Goal: Contribute content

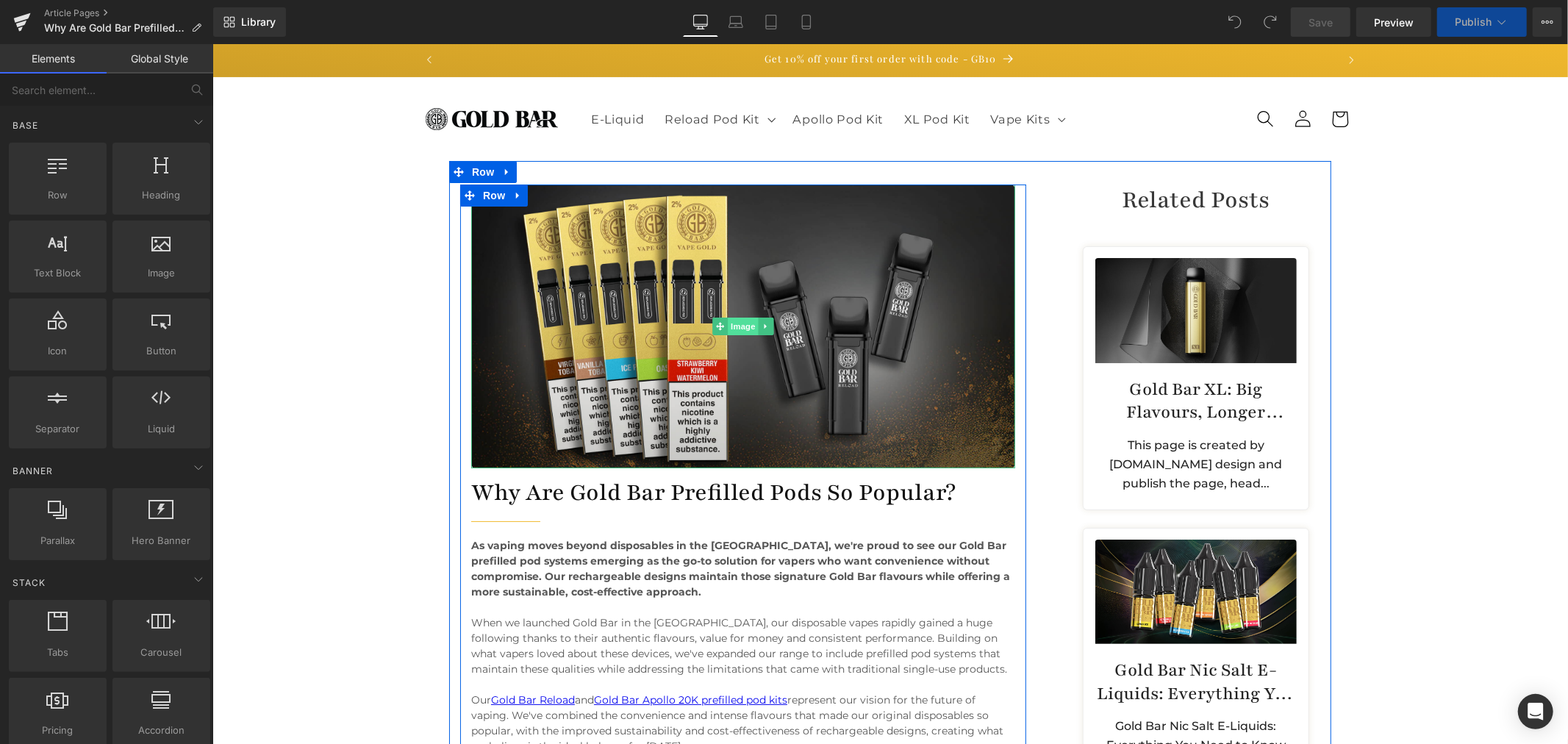
click at [731, 321] on span "Image" at bounding box center [742, 326] width 31 height 18
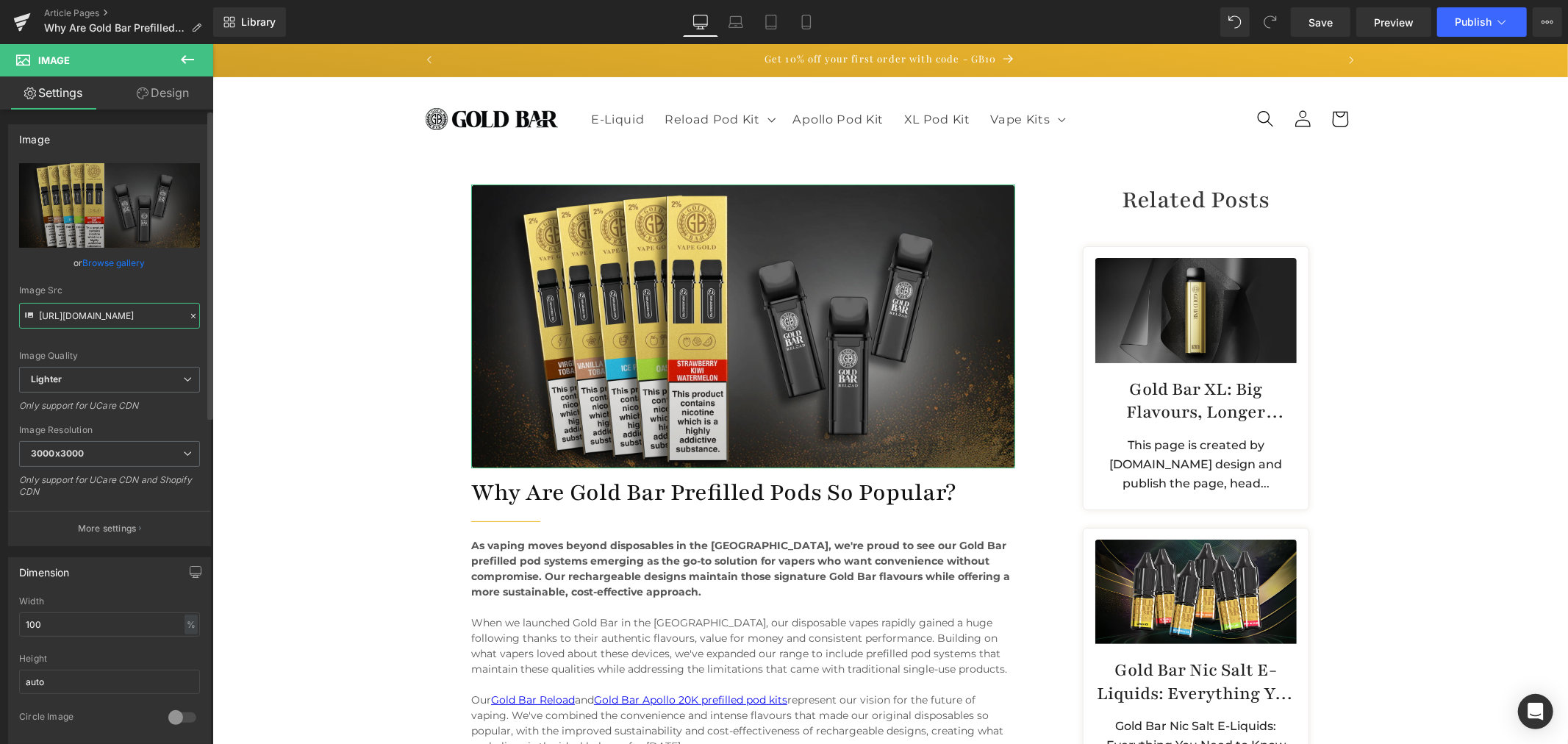
click at [110, 311] on input "[URL][DOMAIN_NAME]" at bounding box center [109, 315] width 181 height 26
click at [1473, 24] on span "Publish" at bounding box center [1473, 22] width 37 height 12
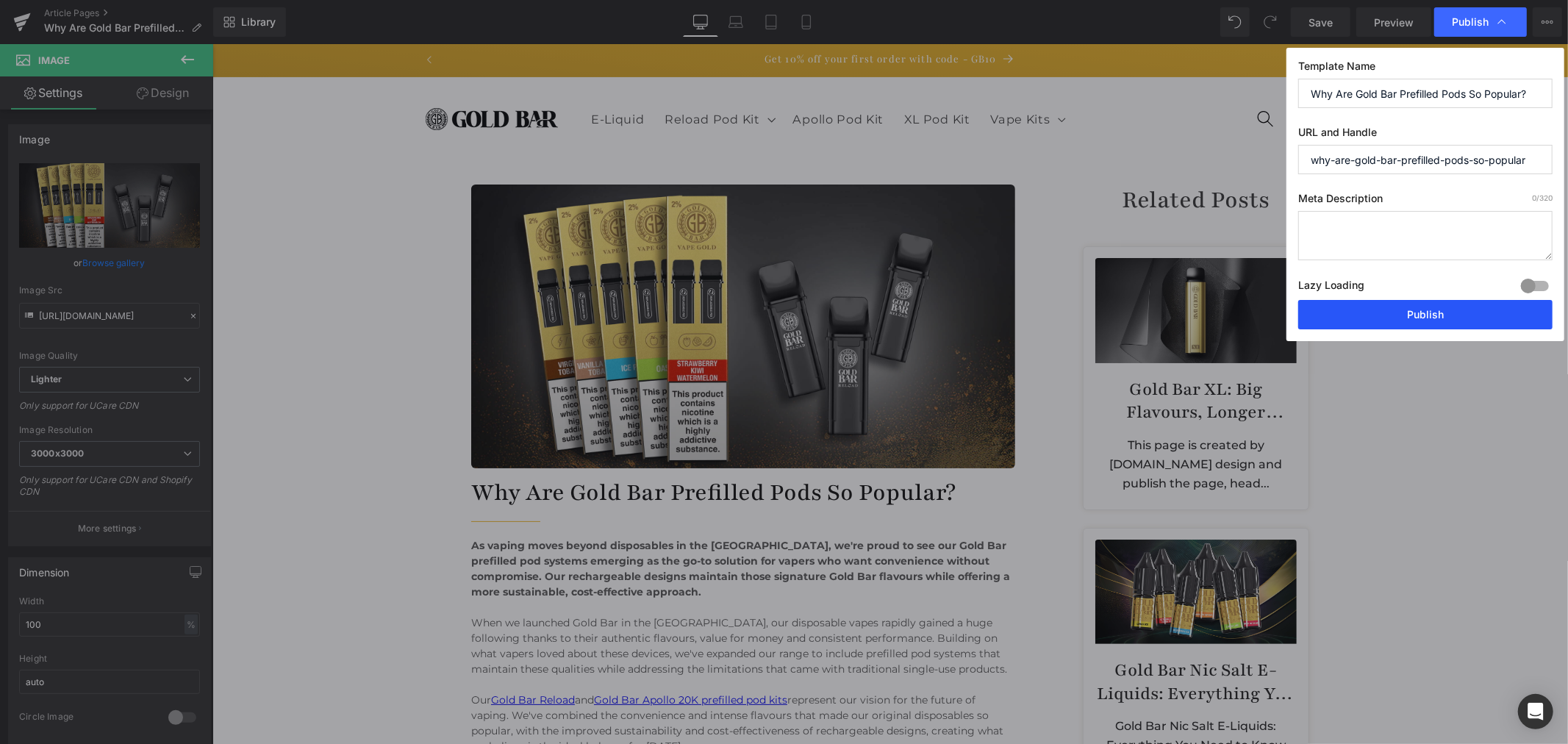
drag, startPoint x: 1452, startPoint y: 311, endPoint x: 1226, endPoint y: 219, distance: 244.0
click at [1452, 311] on button "Publish" at bounding box center [1425, 315] width 254 height 30
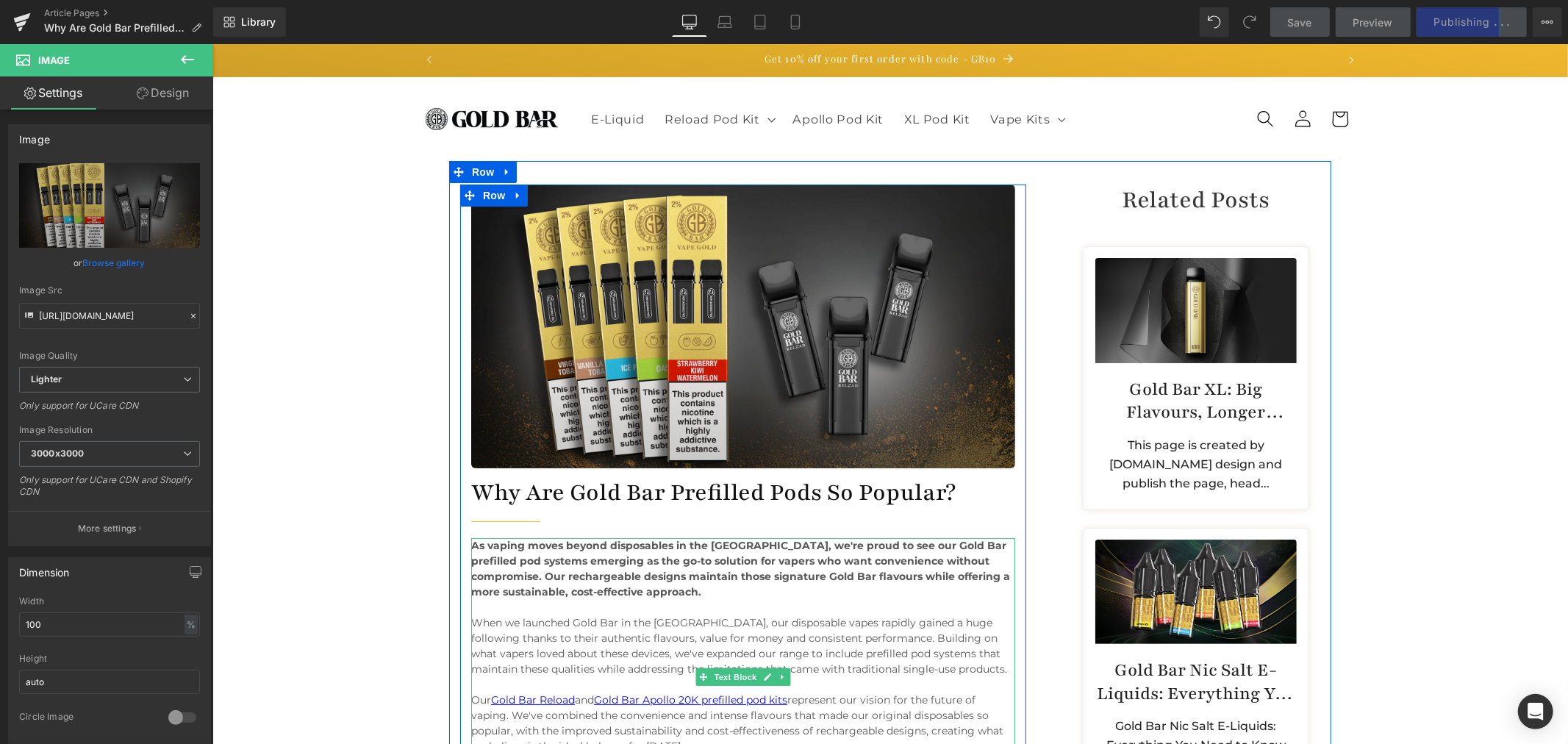
scroll to position [489, 0]
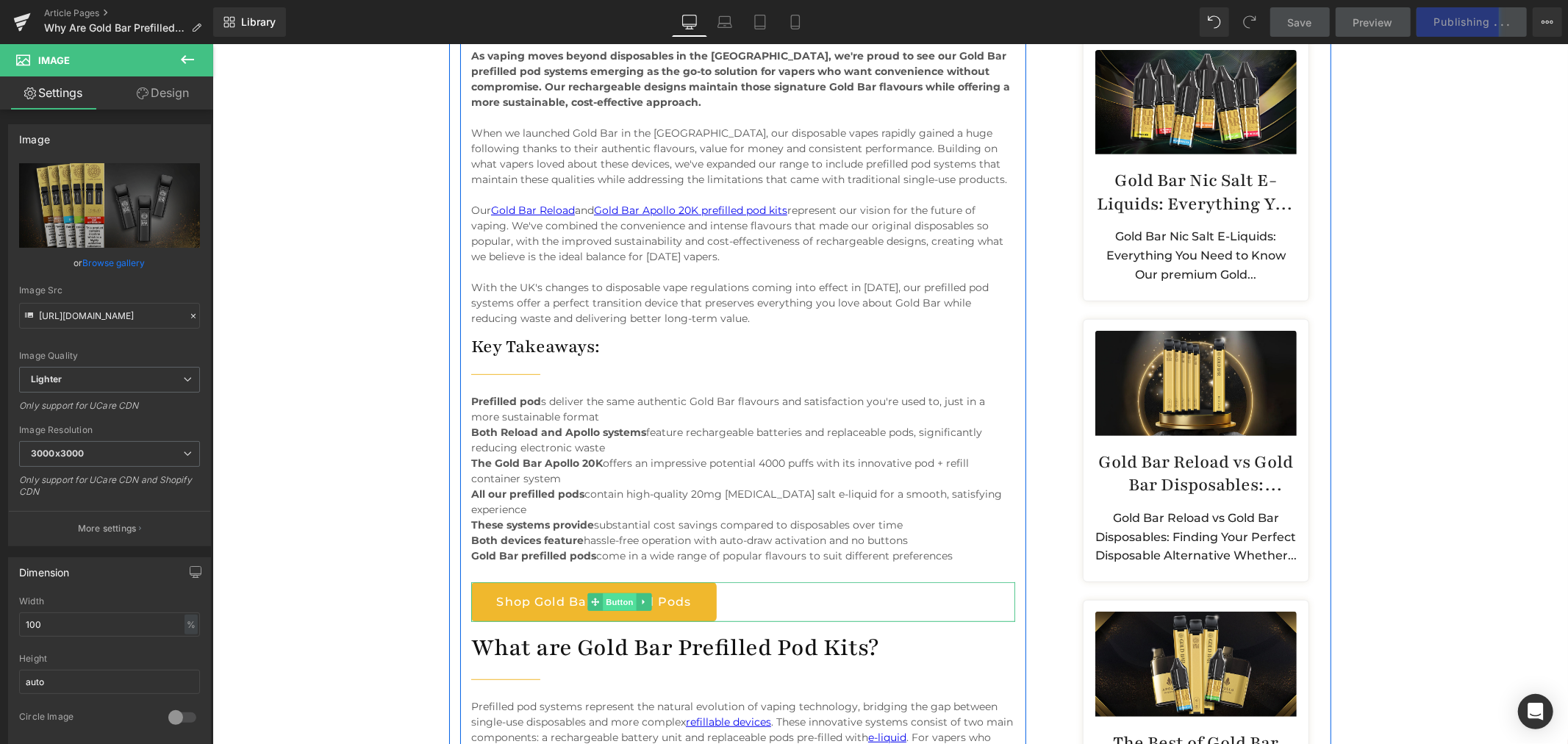
click at [602, 593] on span "Button" at bounding box center [618, 601] width 34 height 18
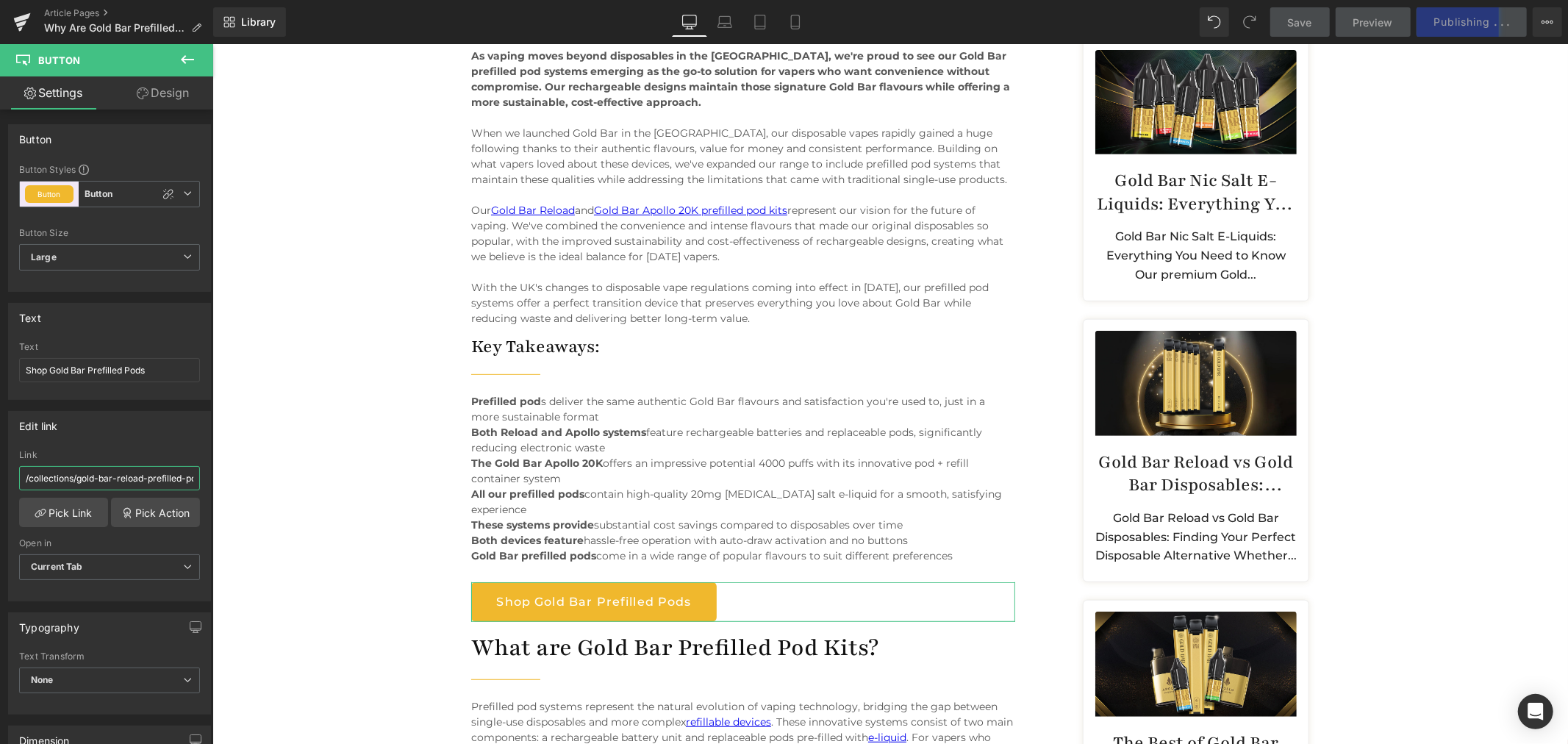
scroll to position [0, 19]
drag, startPoint x: 341, startPoint y: 523, endPoint x: 322, endPoint y: 481, distance: 46.1
click at [69, 509] on link "Pick Link" at bounding box center [63, 512] width 89 height 30
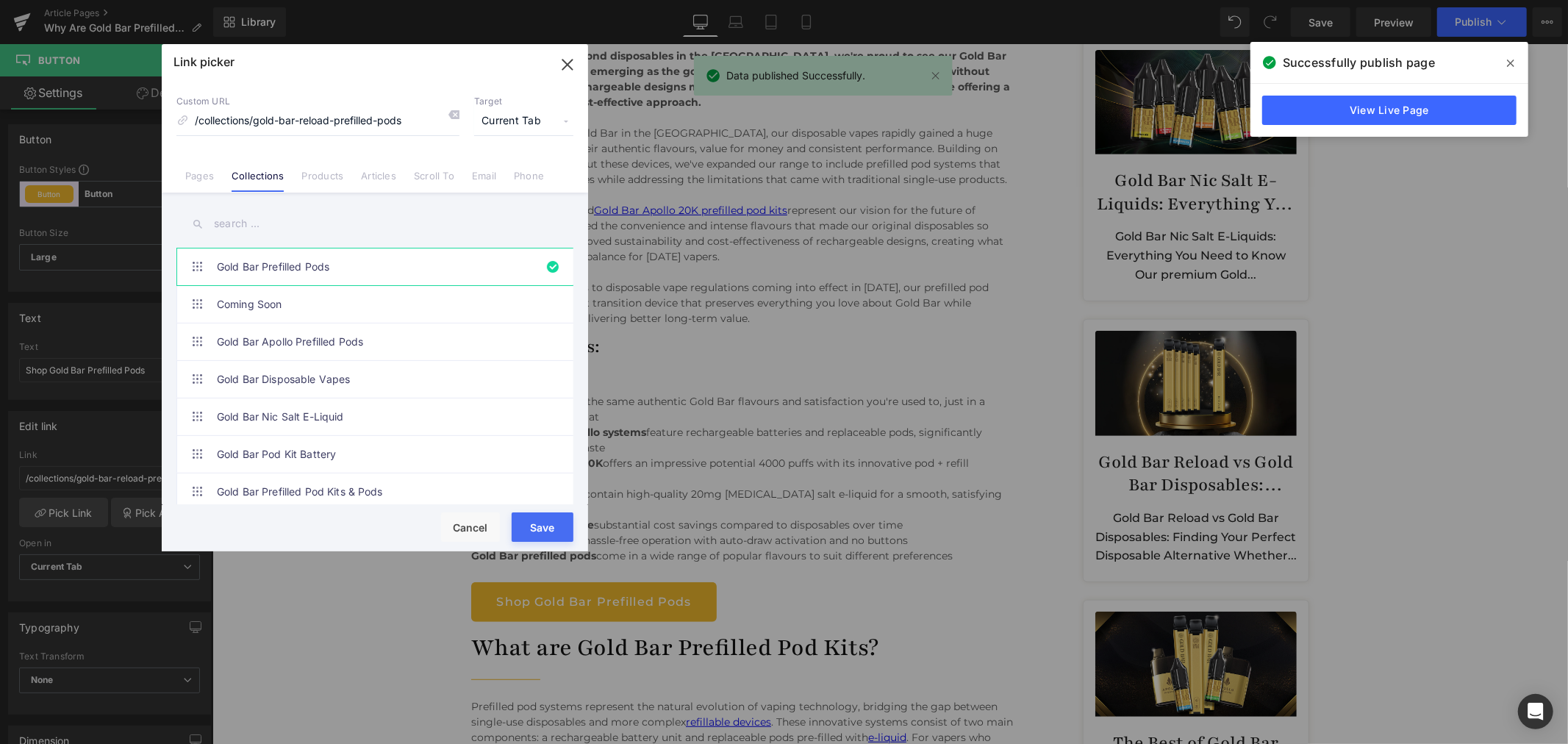
click at [260, 218] on input "text" at bounding box center [375, 224] width 396 height 33
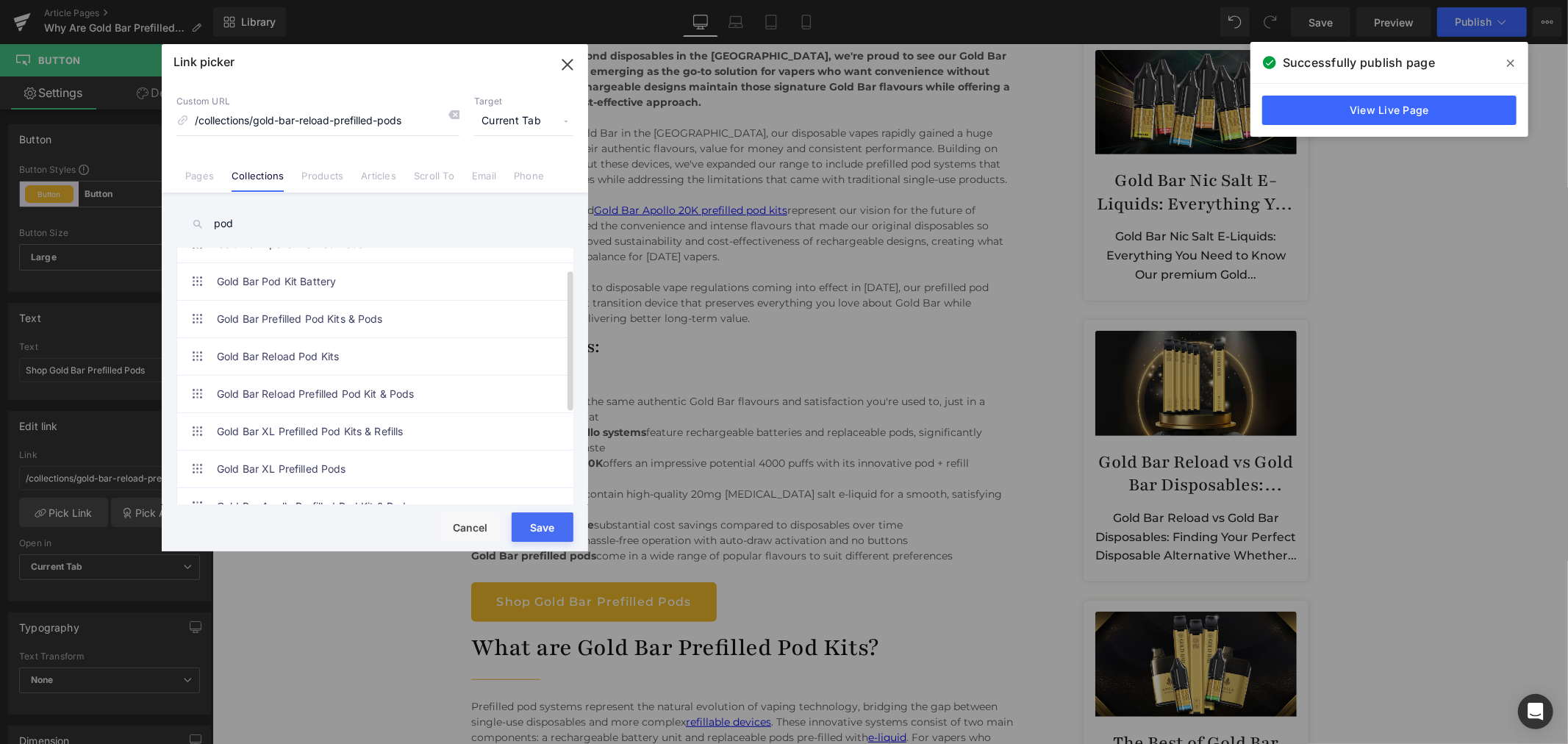
scroll to position [37, 0]
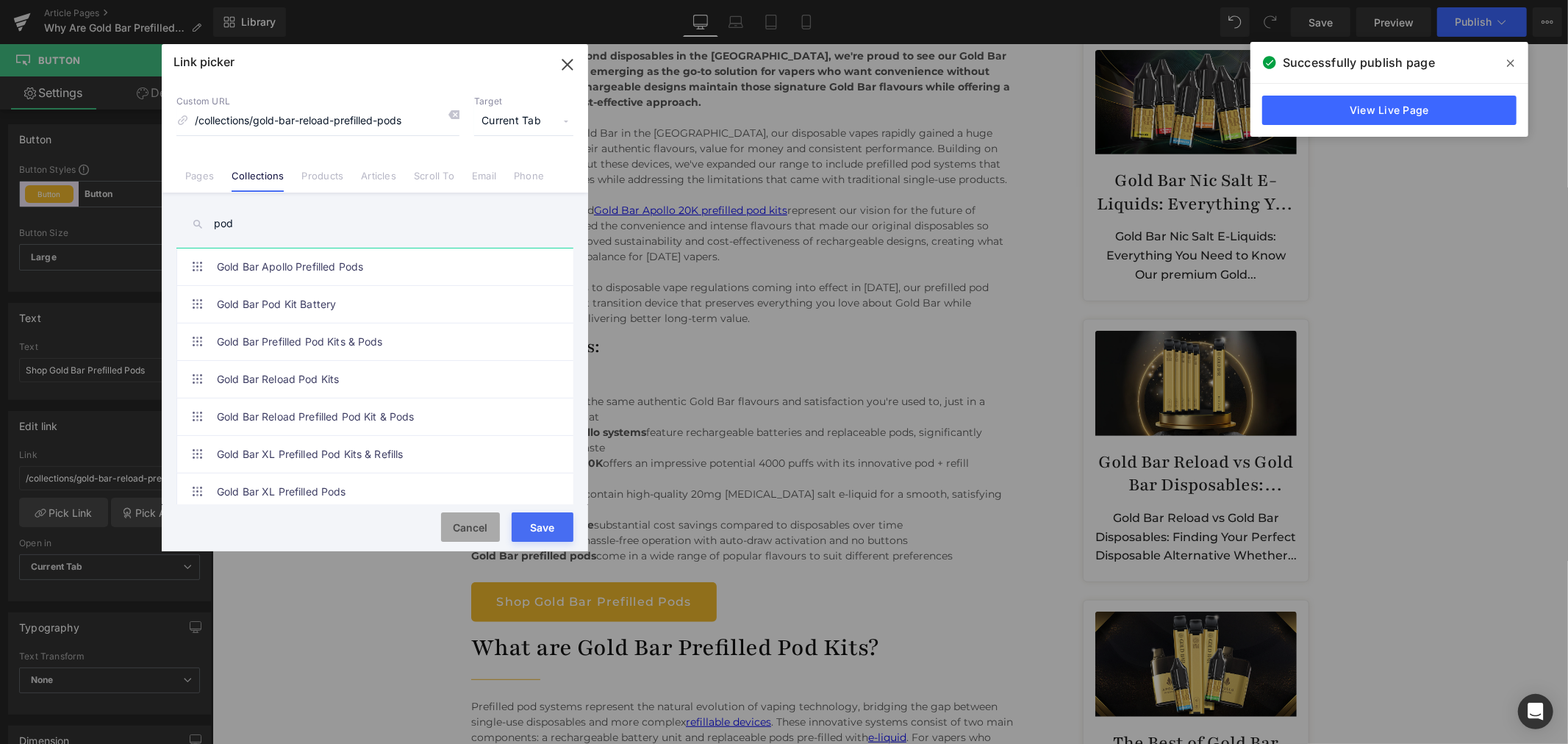
type input "pod"
click at [464, 519] on button "Cancel" at bounding box center [470, 527] width 59 height 30
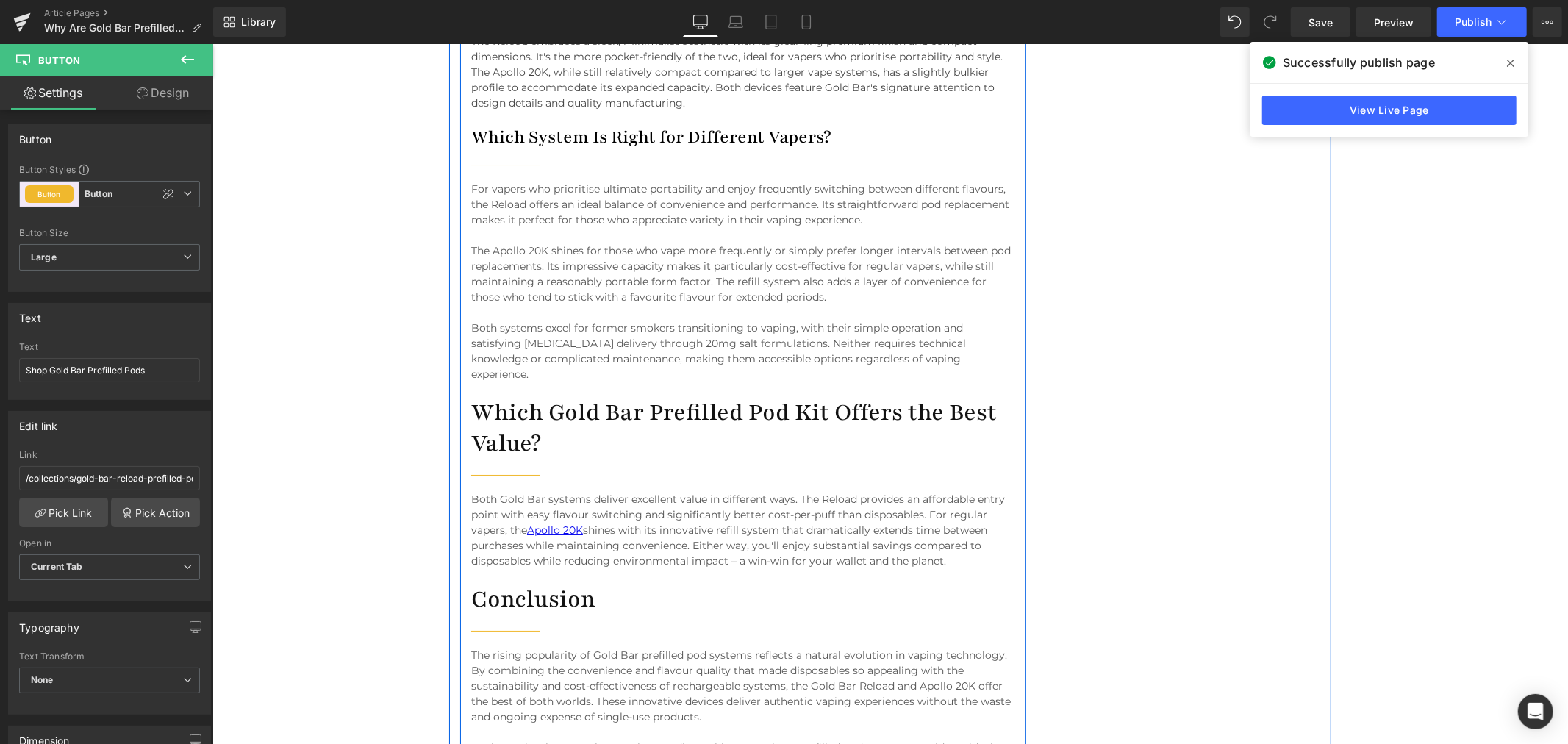
scroll to position [4818, 0]
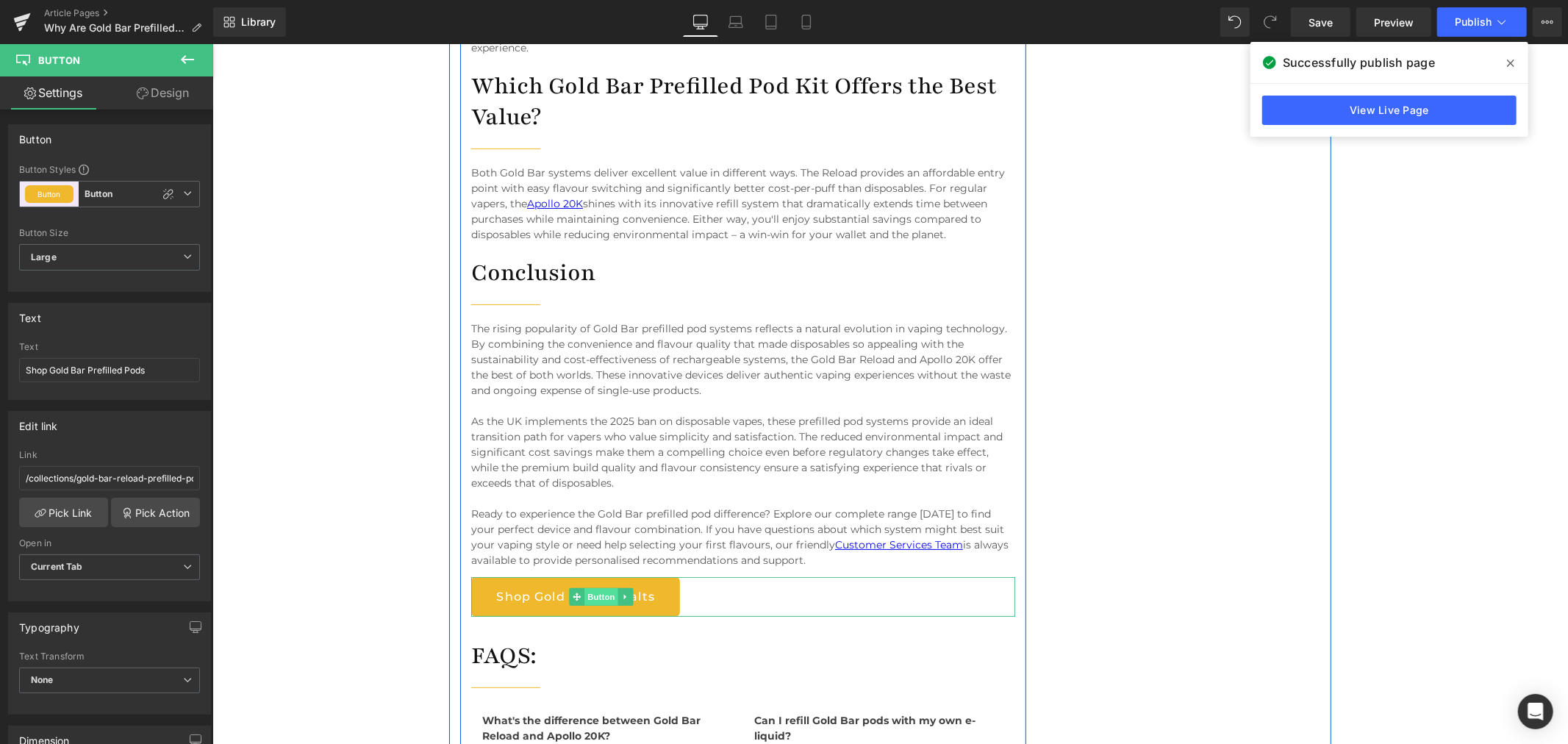
click at [585, 587] on span "Button" at bounding box center [601, 596] width 34 height 18
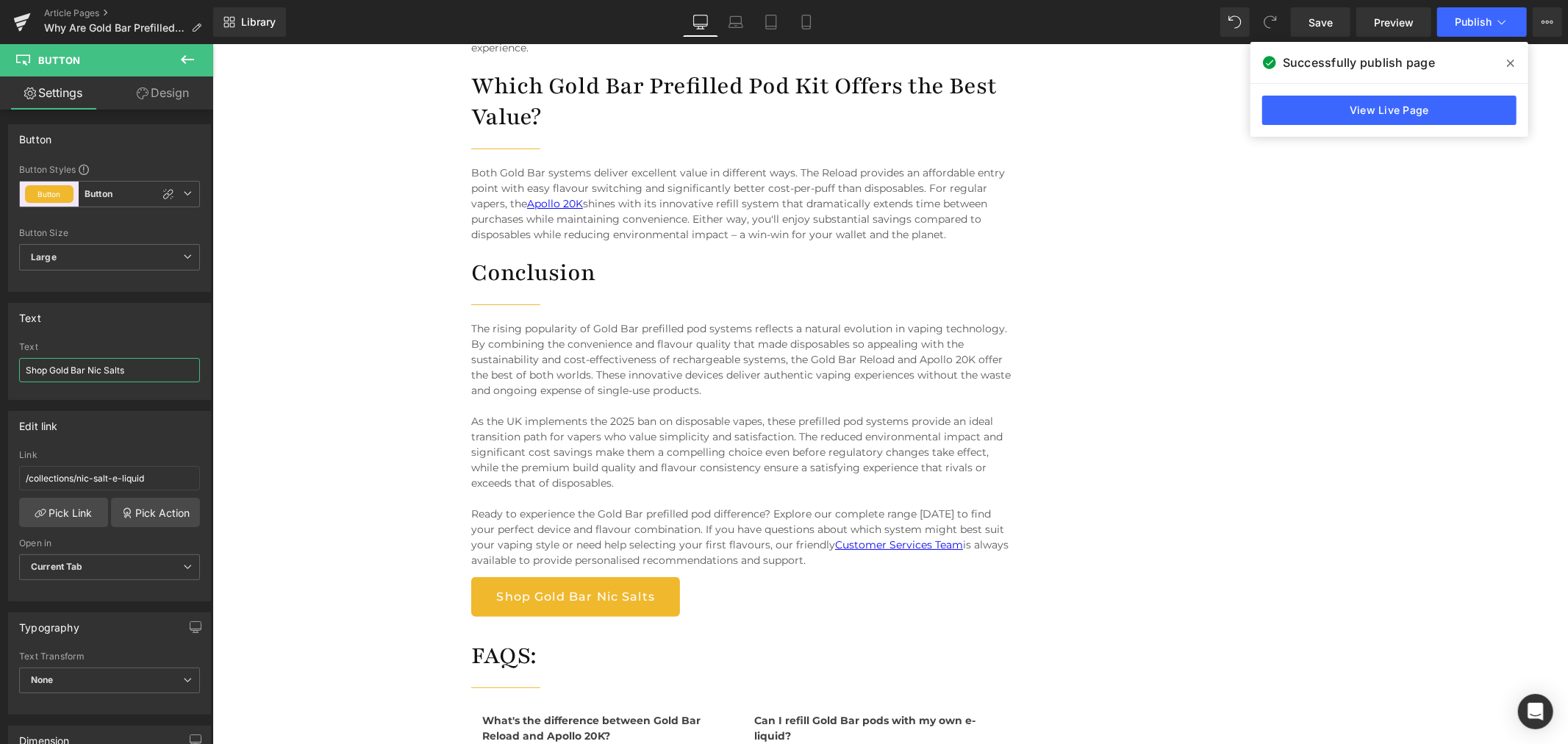
drag, startPoint x: 297, startPoint y: 412, endPoint x: 259, endPoint y: 368, distance: 58.1
type input "Shop Gold BarPrefilled Pods"
click at [67, 512] on link "Pick Link" at bounding box center [63, 512] width 89 height 30
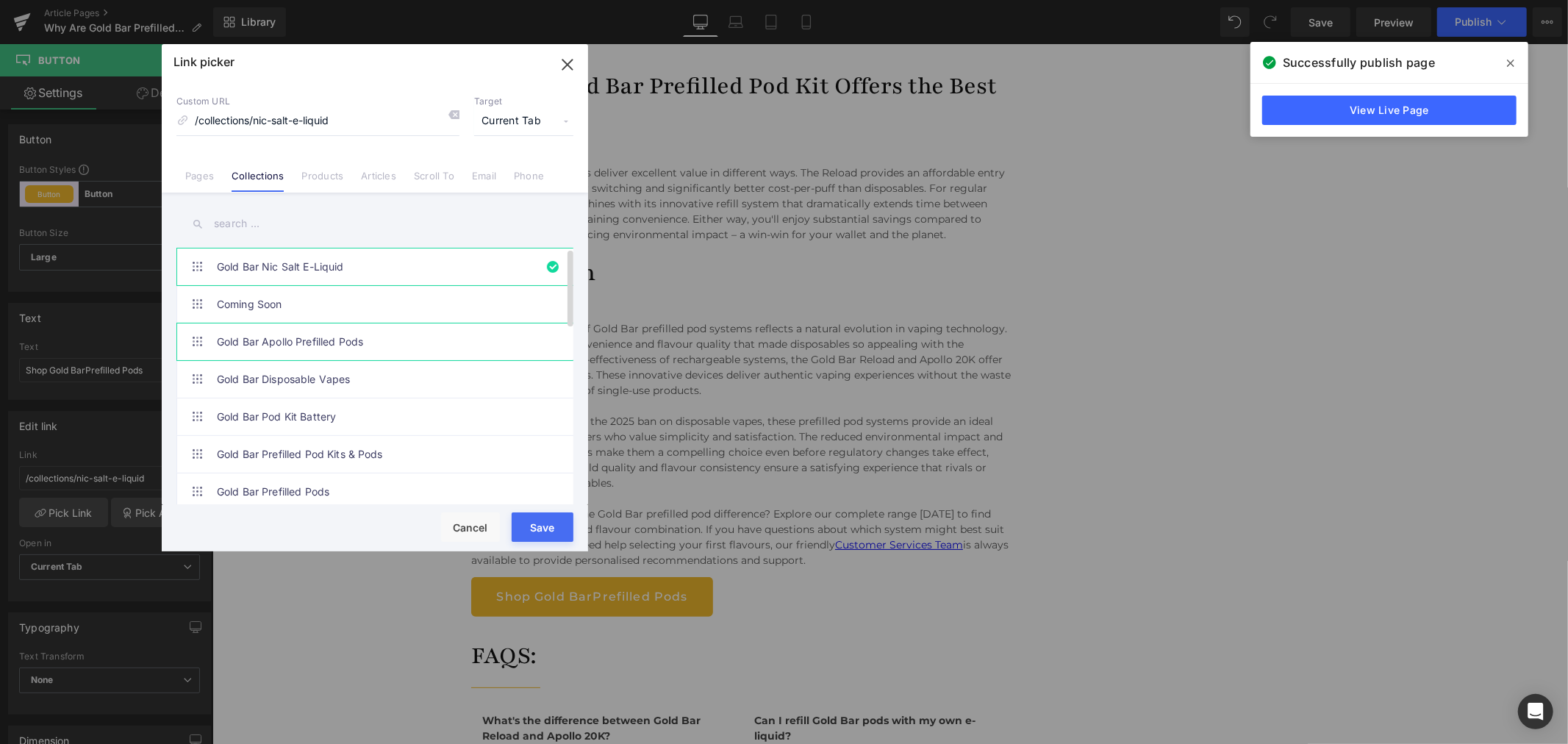
click at [350, 340] on link "Gold Bar Apollo Prefilled Pods" at bounding box center [379, 341] width 323 height 37
click at [551, 523] on button "Save" at bounding box center [542, 527] width 62 height 30
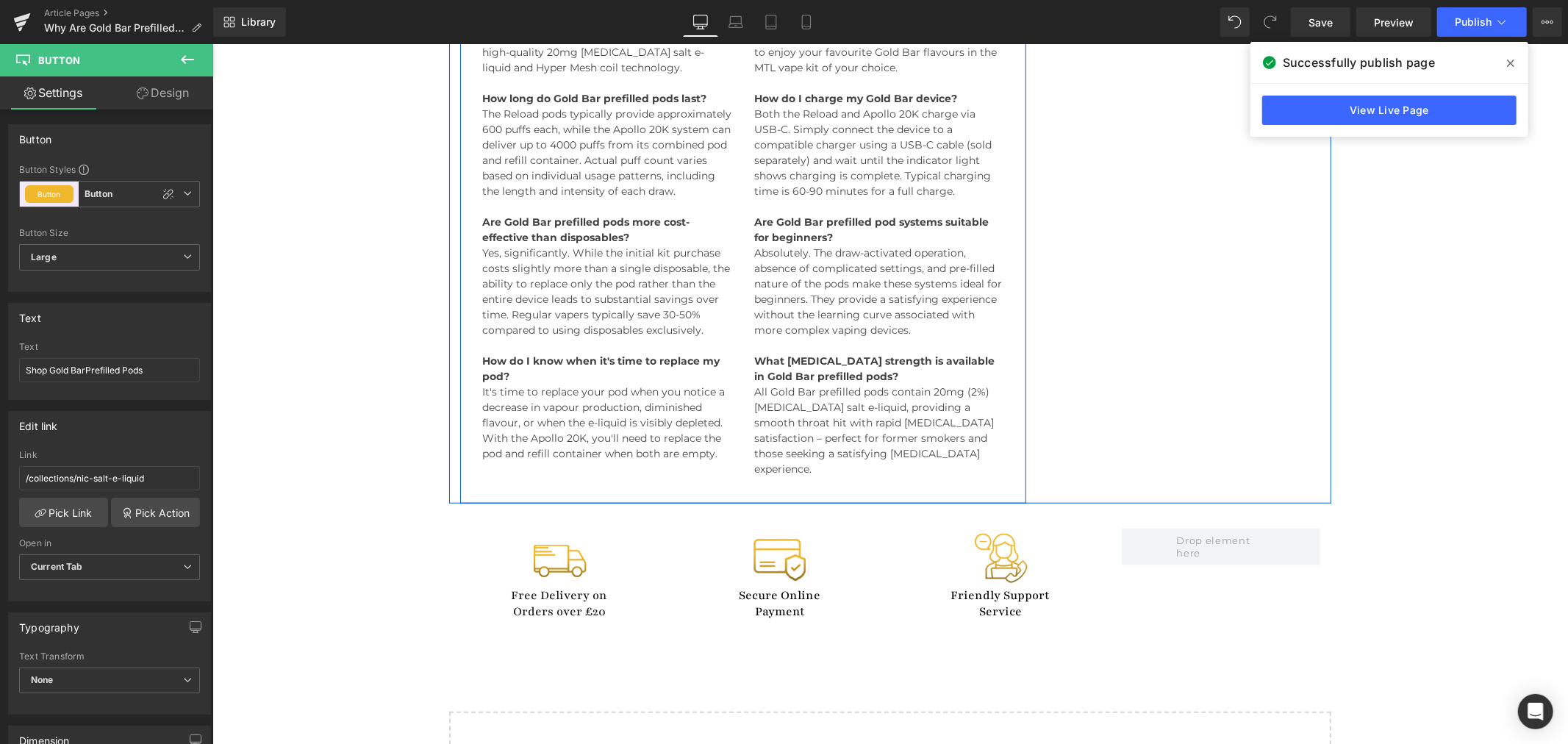
scroll to position [5717, 0]
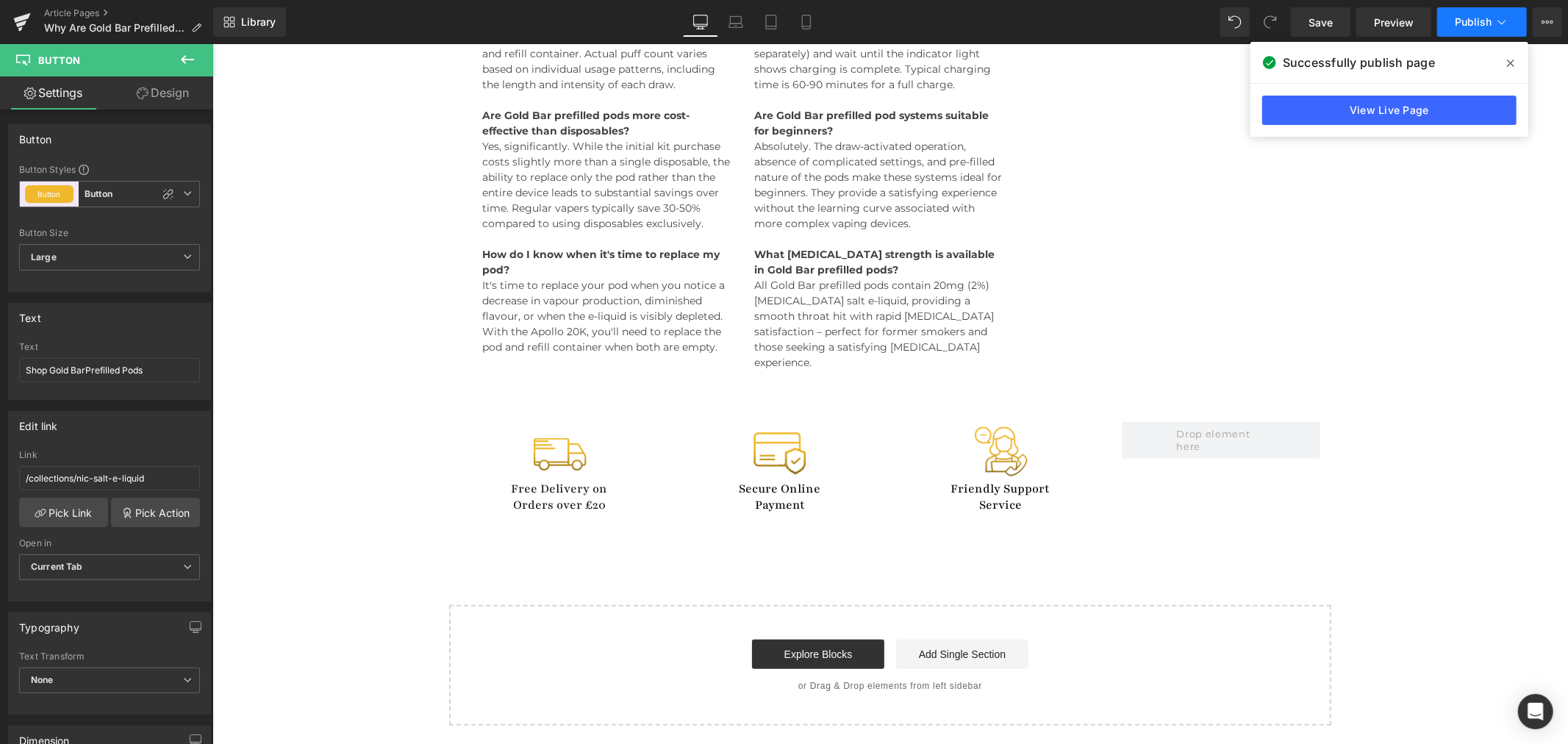
click at [1465, 24] on span "Publish" at bounding box center [1473, 22] width 37 height 12
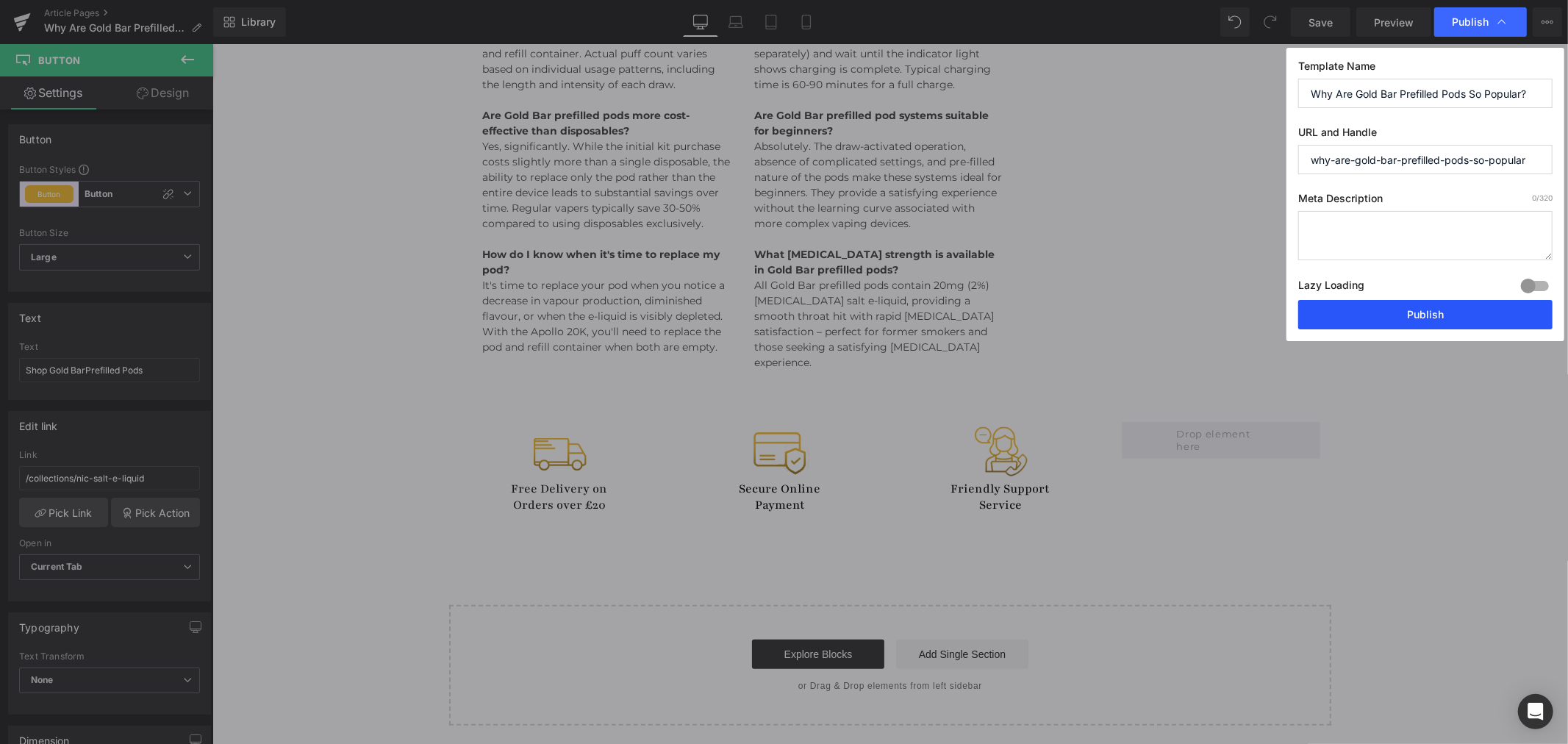
click at [1426, 309] on button "Publish" at bounding box center [1425, 315] width 254 height 30
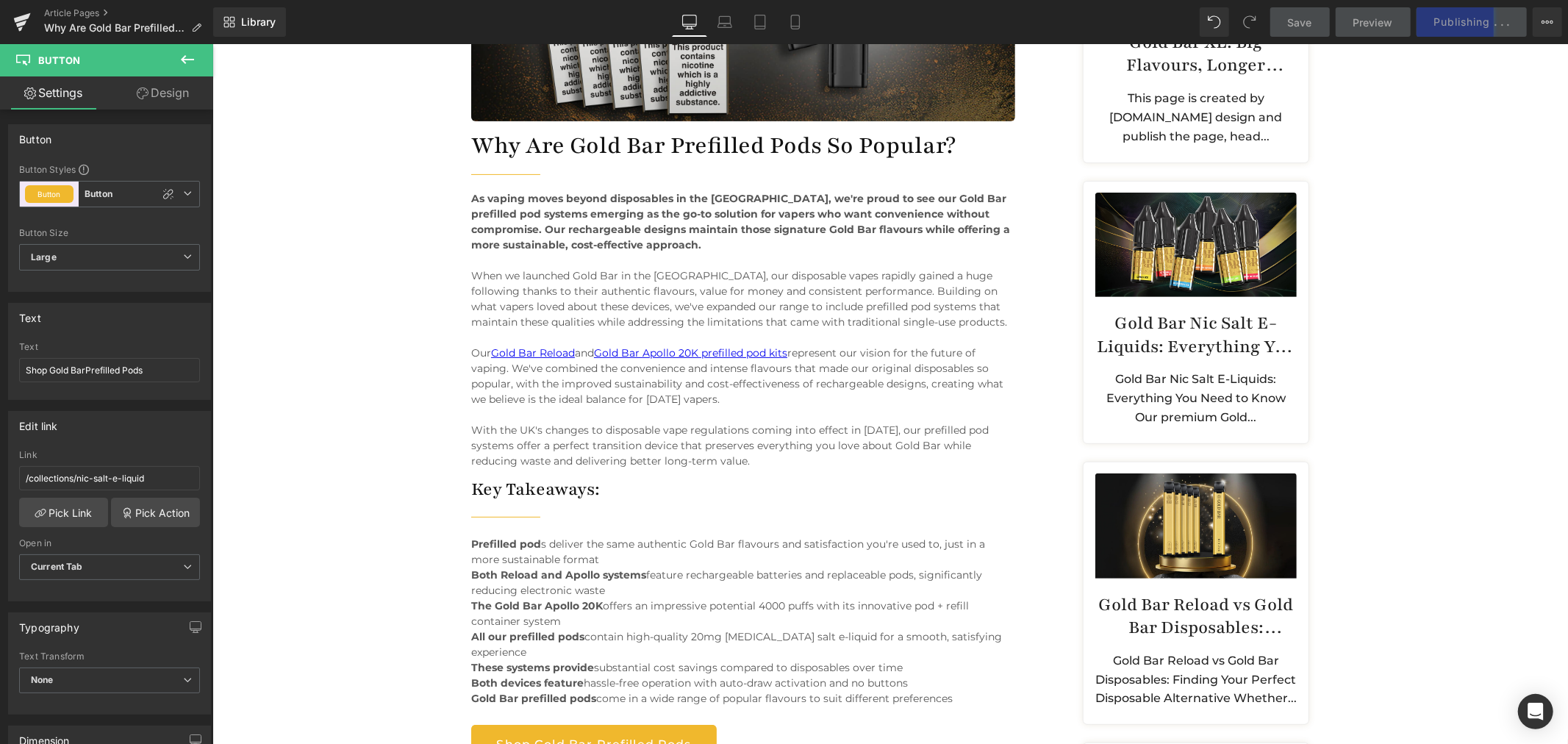
scroll to position [190, 0]
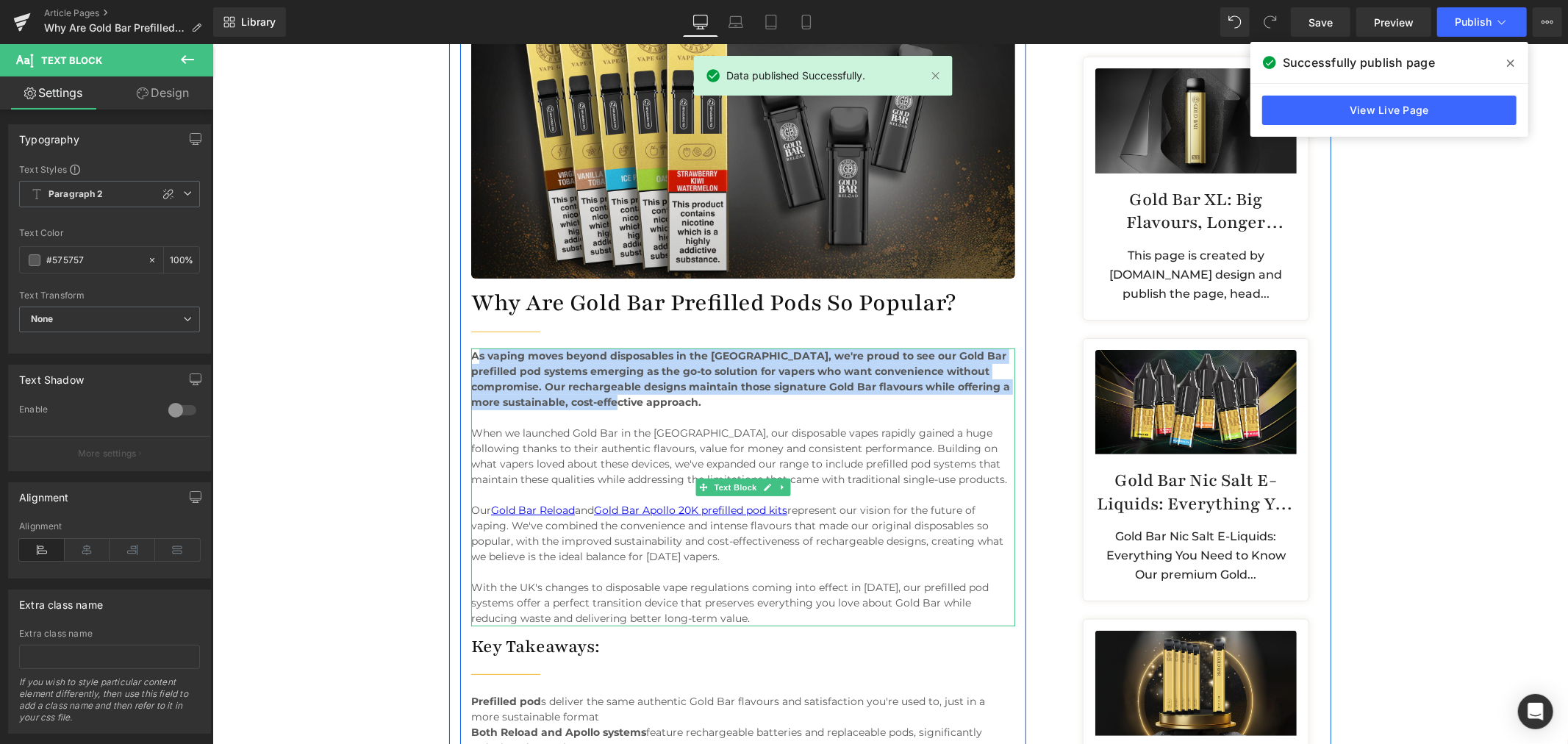
drag, startPoint x: 492, startPoint y: 354, endPoint x: 474, endPoint y: 353, distance: 18.0
click at [474, 353] on p "As vaping moves beyond disposables in the [GEOGRAPHIC_DATA], we're proud to see…" at bounding box center [742, 378] width 544 height 62
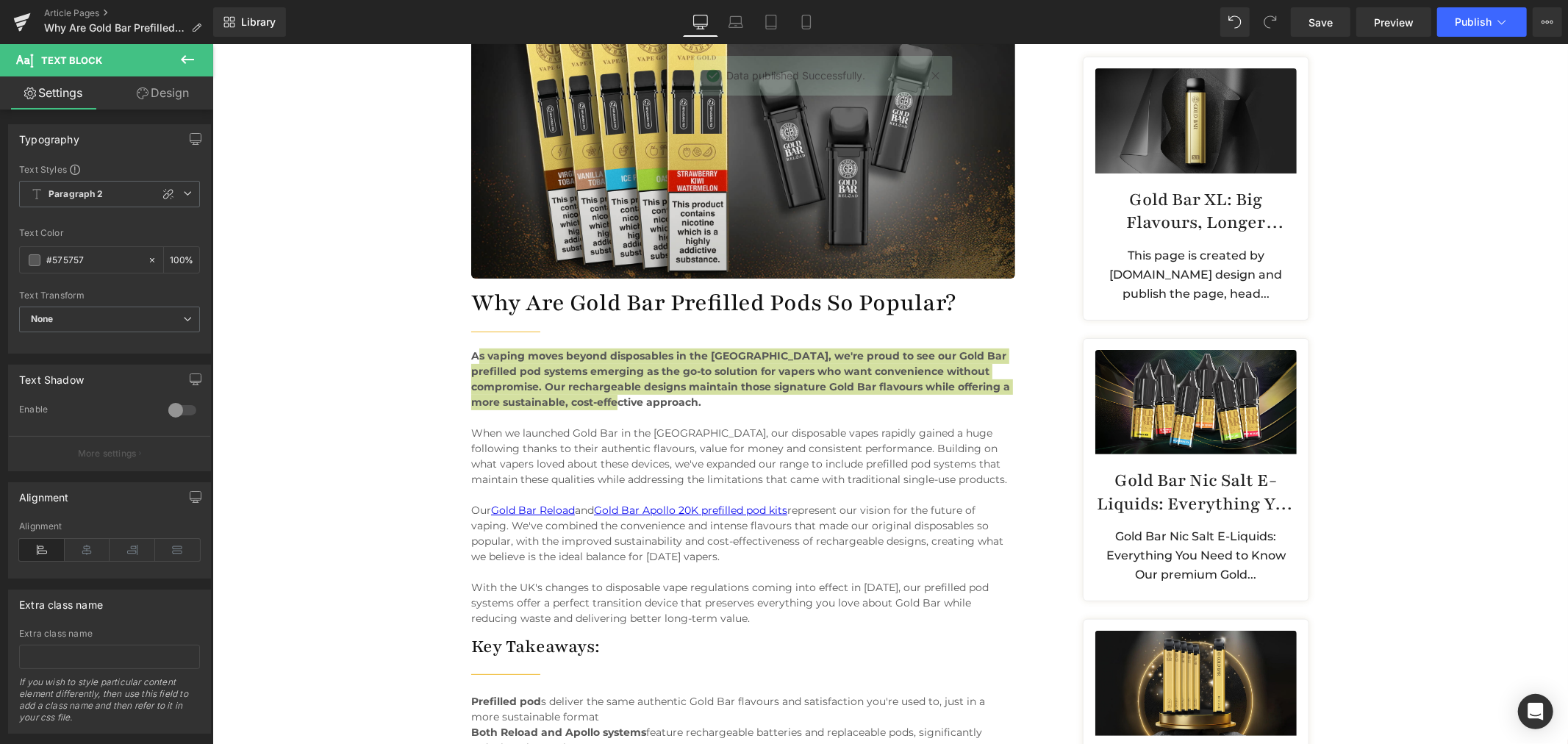
click at [67, 6] on div "Article Pages Why Are Gold Bar Prefilled Pods So Popular?" at bounding box center [106, 22] width 213 height 44
click at [69, 12] on link "Article Pages" at bounding box center [128, 12] width 169 height 12
